Goal: Manage account settings

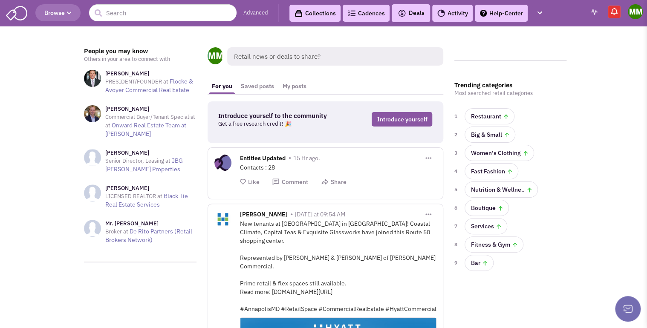
click at [642, 14] on img at bounding box center [635, 11] width 15 height 15
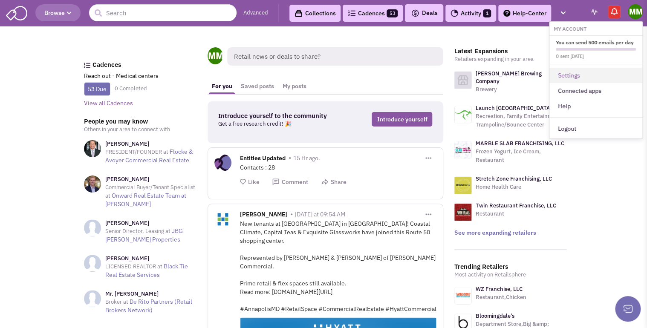
click at [569, 73] on link "Settings" at bounding box center [595, 75] width 93 height 15
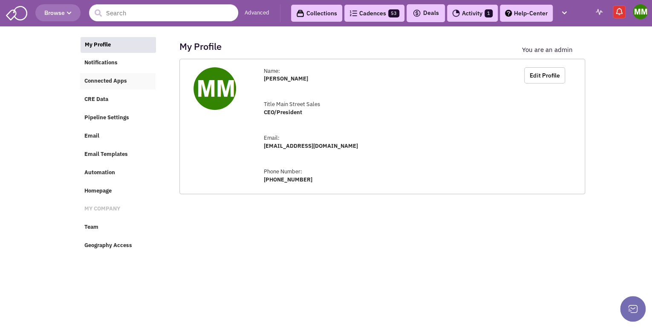
click at [111, 81] on span "Connected Apps" at bounding box center [105, 81] width 43 height 7
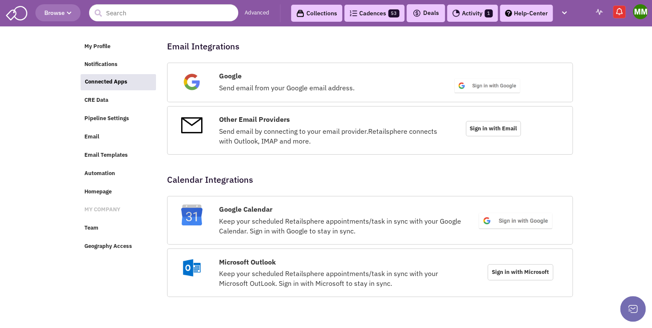
click at [481, 84] on img at bounding box center [486, 86] width 67 height 16
click at [89, 104] on span "CRE Data" at bounding box center [96, 100] width 24 height 7
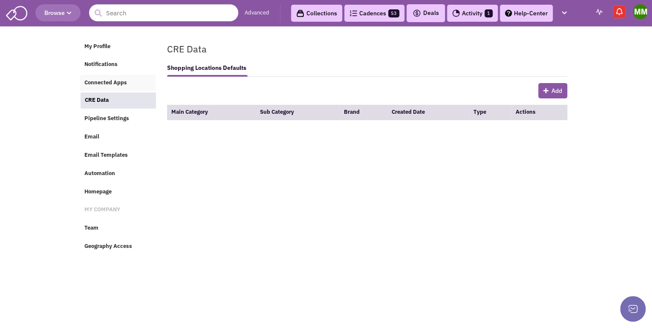
click at [104, 81] on span "Connected Apps" at bounding box center [105, 82] width 43 height 7
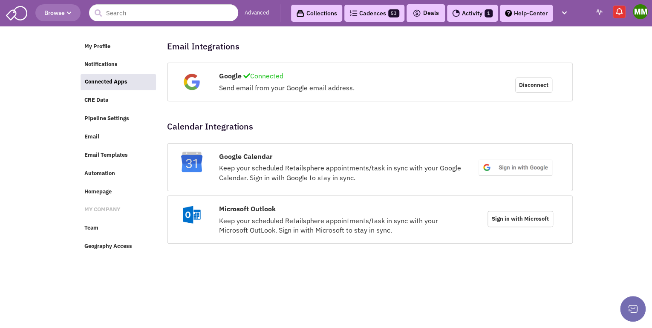
click at [641, 13] on img at bounding box center [640, 11] width 15 height 15
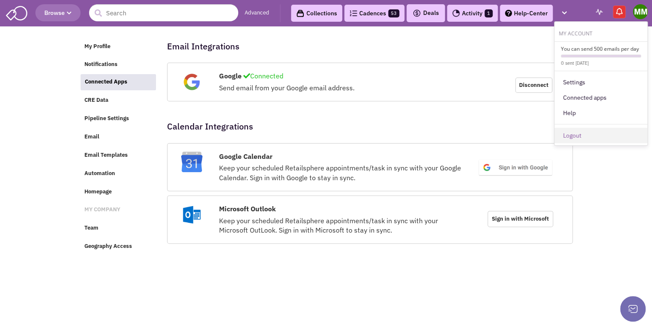
click at [573, 133] on link "Logout" at bounding box center [600, 135] width 93 height 15
